Goal: Transaction & Acquisition: Purchase product/service

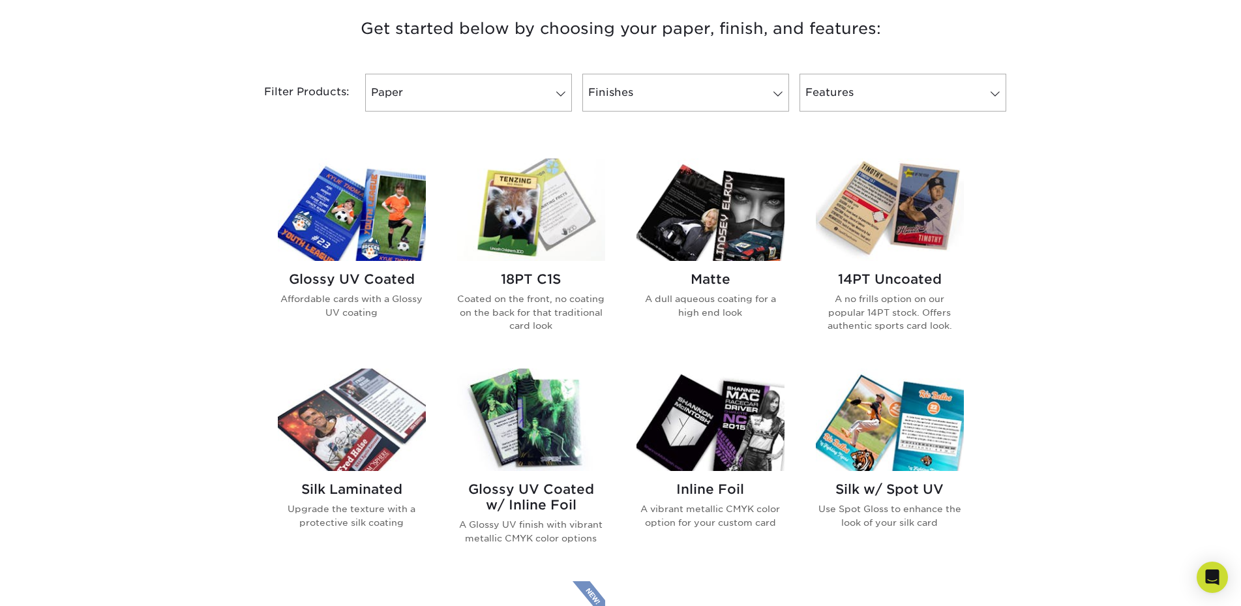
scroll to position [522, 0]
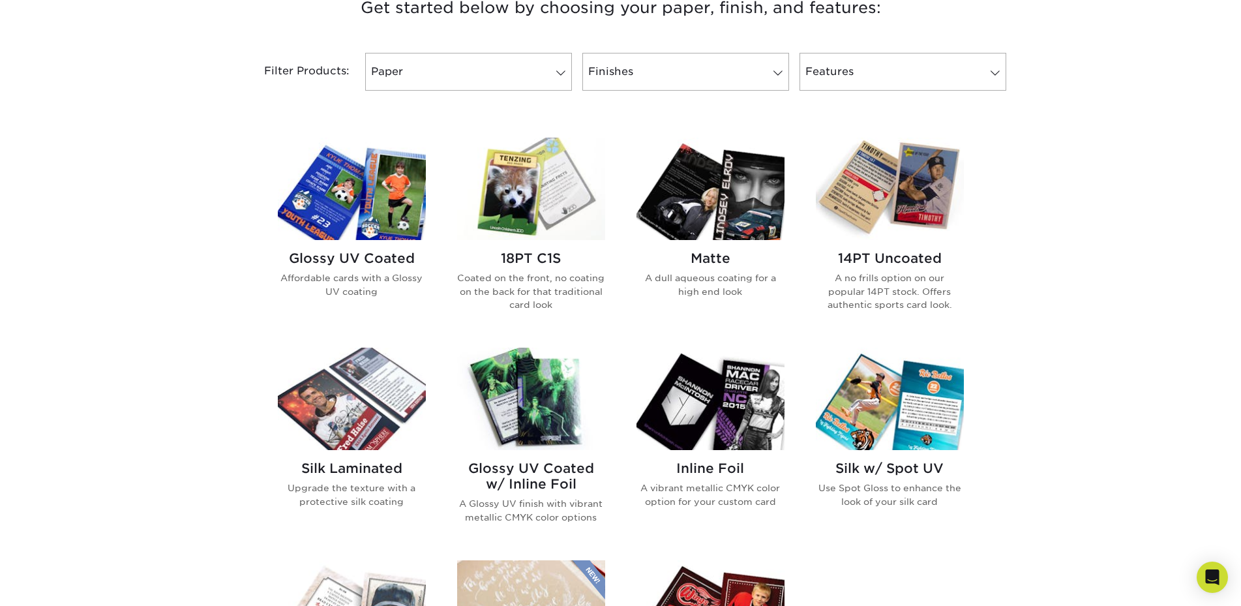
click at [409, 174] on img at bounding box center [352, 189] width 148 height 102
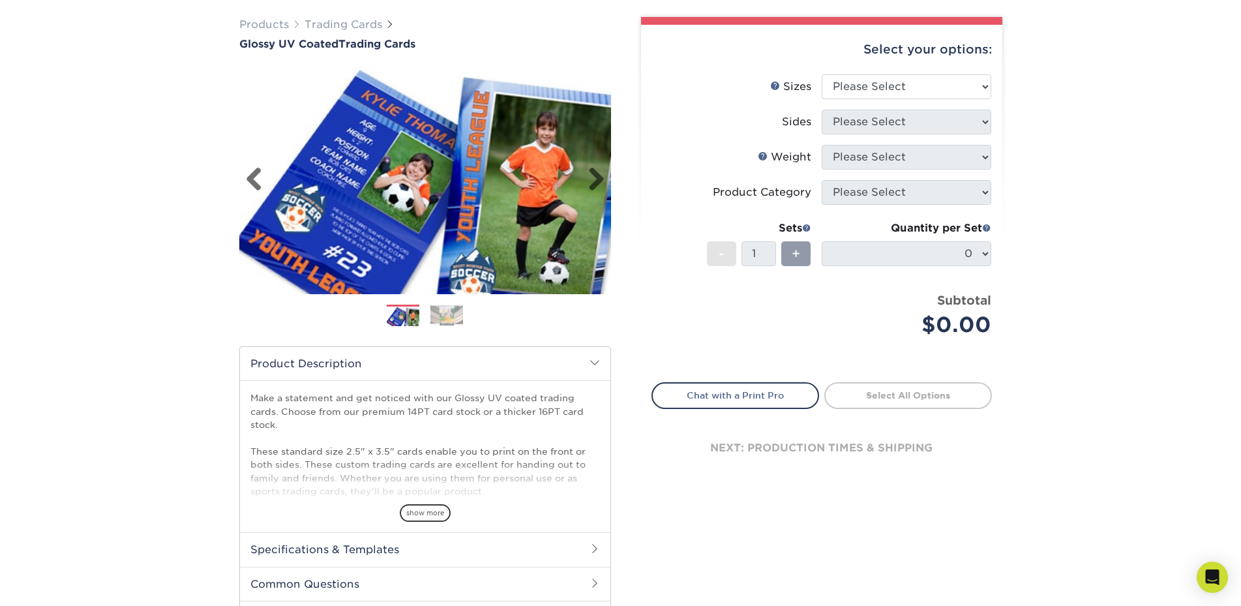
scroll to position [65, 0]
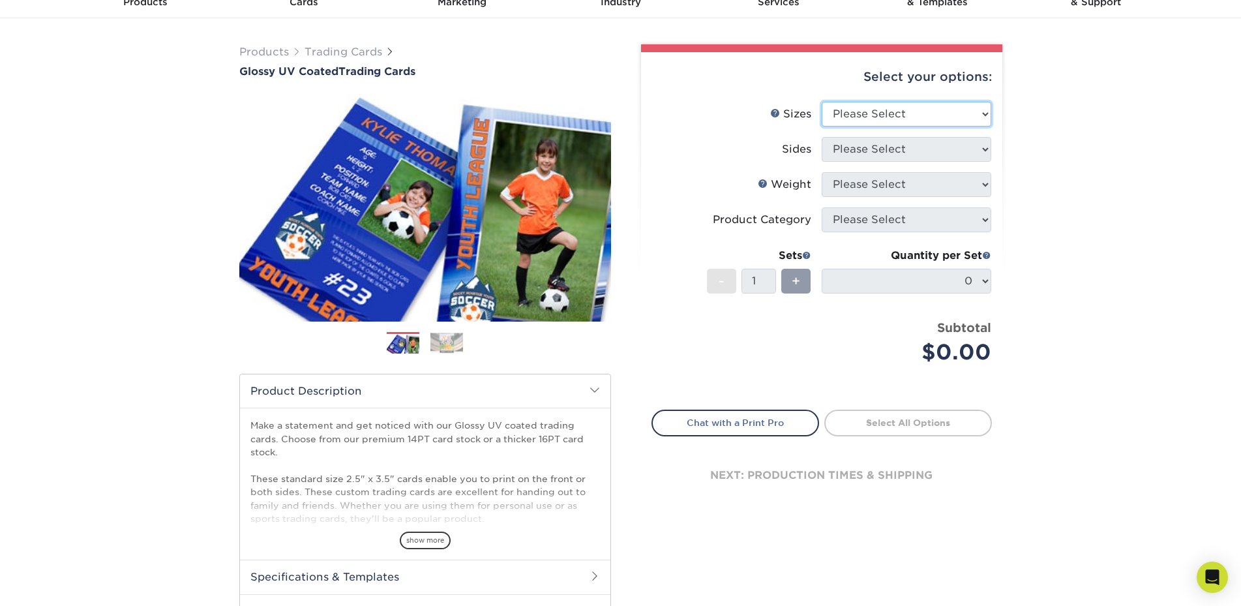
click at [923, 110] on select "Please Select 2.5" x 3.5"" at bounding box center [907, 114] width 170 height 25
click at [922, 112] on select "Please Select 2.5" x 3.5"" at bounding box center [907, 114] width 170 height 25
select select "2.50x3.50"
click at [822, 102] on select "Please Select 2.5" x 3.5"" at bounding box center [907, 114] width 170 height 25
